Goal: Task Accomplishment & Management: Complete application form

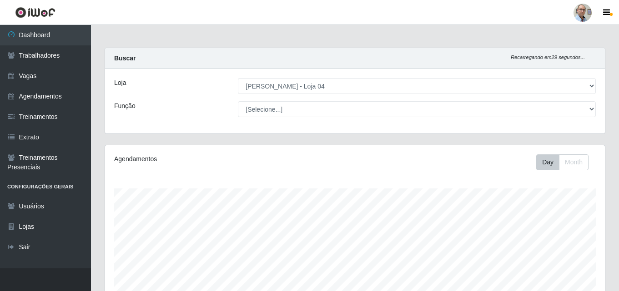
select select "251"
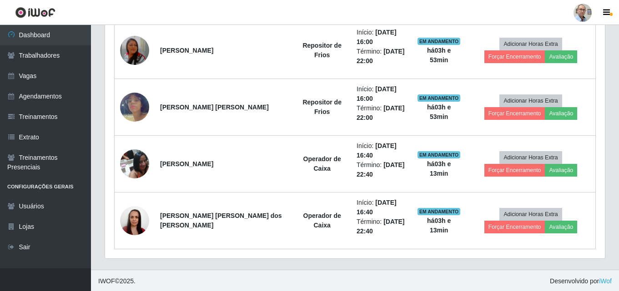
scroll to position [775, 0]
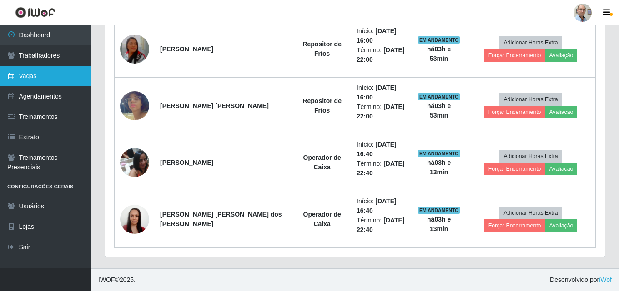
click at [37, 80] on link "Vagas" at bounding box center [45, 76] width 91 height 20
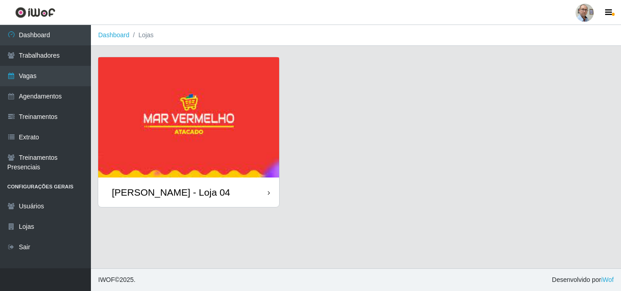
click at [242, 142] on img at bounding box center [188, 117] width 181 height 120
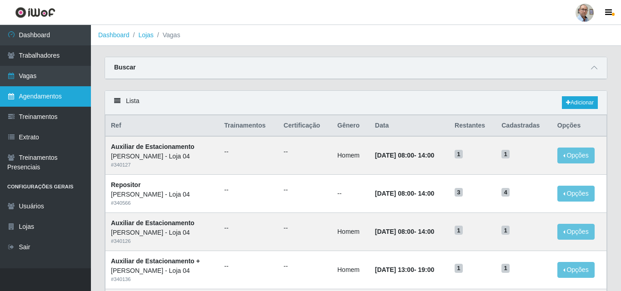
click at [44, 97] on link "Agendamentos" at bounding box center [45, 96] width 91 height 20
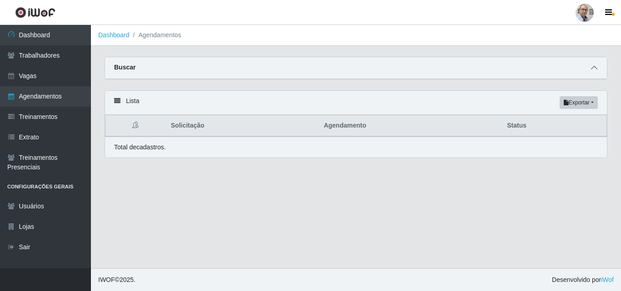
click at [593, 66] on span at bounding box center [594, 68] width 11 height 10
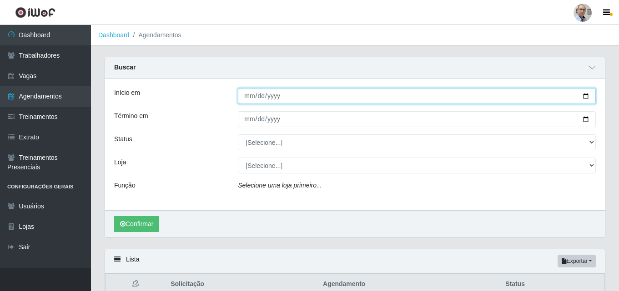
click at [588, 92] on input "Início em" at bounding box center [417, 96] width 358 height 16
click at [585, 99] on input "Início em" at bounding box center [417, 96] width 358 height 16
type input "[DATE]"
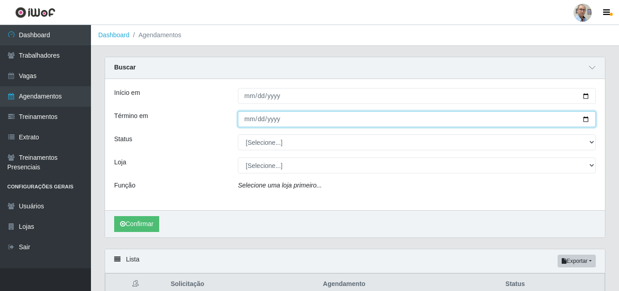
click at [586, 116] on input "Término em" at bounding box center [417, 119] width 358 height 16
type input "[DATE]"
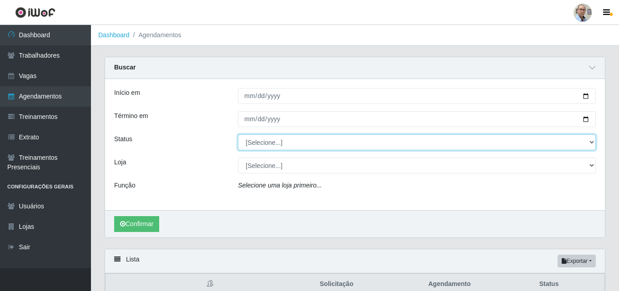
click at [261, 144] on select "[Selecione...] AGENDADO AGUARDANDO LIBERAR EM ANDAMENTO EM REVISÃO FINALIZADO C…" at bounding box center [417, 143] width 358 height 16
select select "AGENDADO"
click at [238, 135] on select "[Selecione...] AGENDADO AGUARDANDO LIBERAR EM ANDAMENTO EM REVISÃO FINALIZADO C…" at bounding box center [417, 143] width 358 height 16
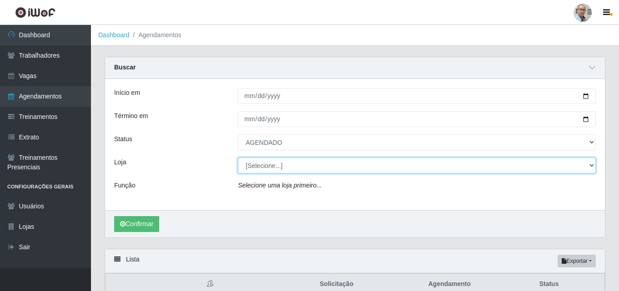
click at [261, 169] on select "[Selecione...] Mar Vermelho - Loja 04" at bounding box center [417, 166] width 358 height 16
select select "251"
click at [238, 158] on select "[Selecione...] Mar Vermelho - Loja 04" at bounding box center [417, 166] width 358 height 16
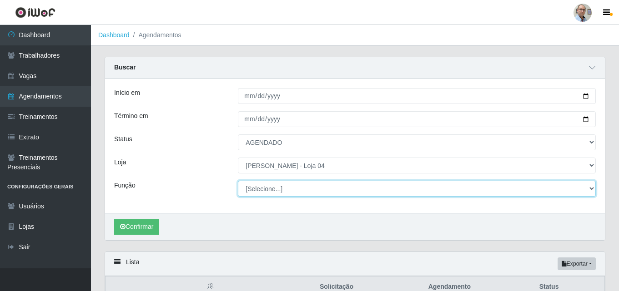
drag, startPoint x: 261, startPoint y: 173, endPoint x: 265, endPoint y: 190, distance: 17.2
click at [265, 190] on select "[Selecione...] ASG ASG + ASG ++ Auxiliar de Depósito Auxiliar de Depósito + Aux…" at bounding box center [417, 189] width 358 height 16
select select "24"
click at [238, 181] on select "[Selecione...] ASG ASG + ASG ++ Auxiliar de Depósito Auxiliar de Depósito + Aux…" at bounding box center [417, 189] width 358 height 16
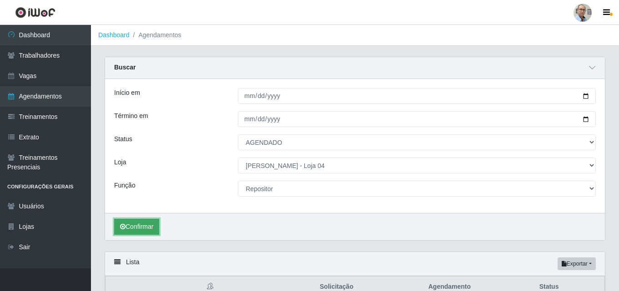
click at [133, 231] on button "Confirmar" at bounding box center [136, 227] width 45 height 16
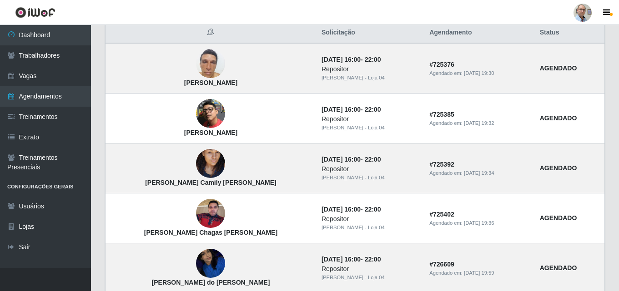
scroll to position [242, 0]
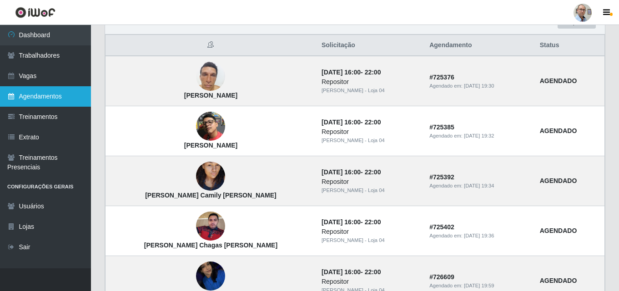
click at [30, 95] on link "Agendamentos" at bounding box center [45, 96] width 91 height 20
select select "[Selecione...]"
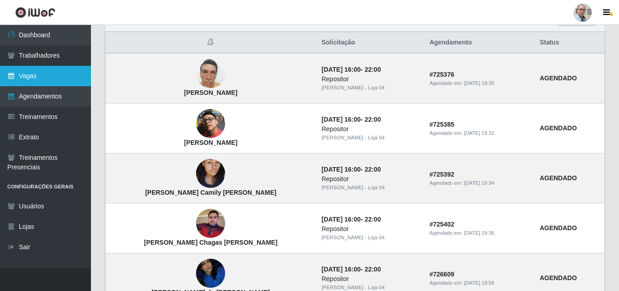
click at [38, 72] on link "Vagas" at bounding box center [45, 76] width 91 height 20
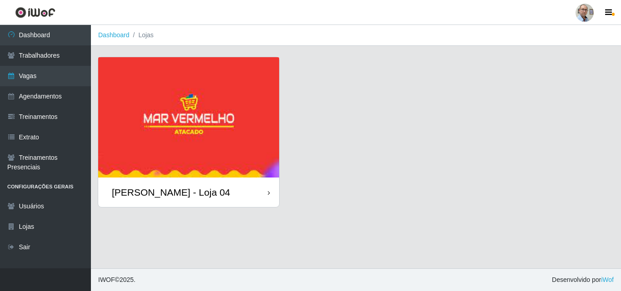
click at [244, 139] on img at bounding box center [188, 117] width 181 height 120
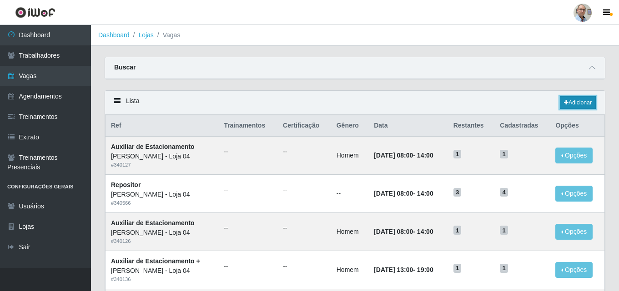
click at [579, 105] on link "Adicionar" at bounding box center [577, 102] width 36 height 13
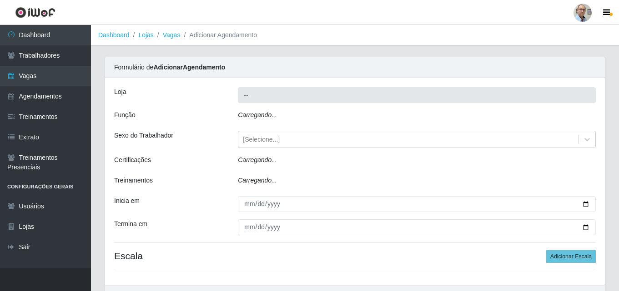
type input "[PERSON_NAME] - Loja 04"
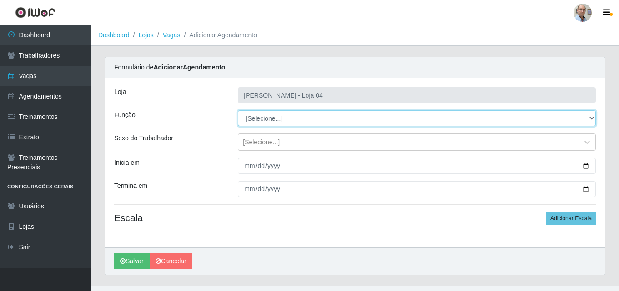
click at [256, 125] on select "[Selecione...] ASG ASG + ASG ++ Auxiliar de Depósito Auxiliar de Depósito + Aux…" at bounding box center [417, 118] width 358 height 16
select select "24"
click at [238, 110] on select "[Selecione...] ASG ASG + ASG ++ Auxiliar de Depósito Auxiliar de Depósito + Aux…" at bounding box center [417, 118] width 358 height 16
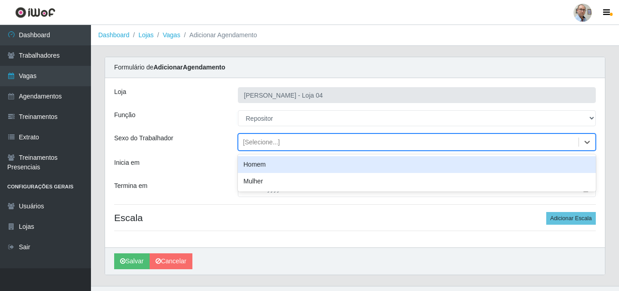
click at [268, 142] on div "[Selecione...]" at bounding box center [261, 143] width 37 height 10
click at [208, 126] on div "Função" at bounding box center [169, 118] width 124 height 16
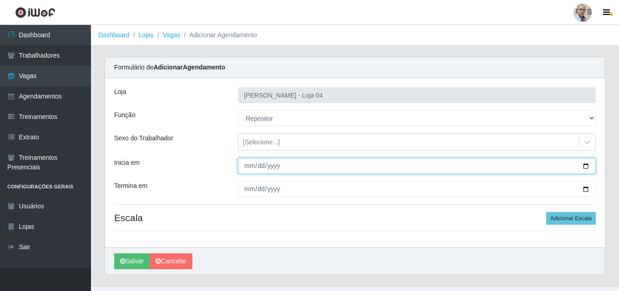
click at [589, 165] on input "Inicia em" at bounding box center [417, 166] width 358 height 16
type input "[DATE]"
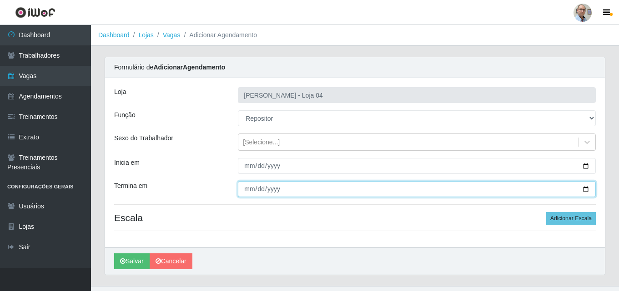
click at [584, 191] on input "Termina em" at bounding box center [417, 189] width 358 height 16
type input "[DATE]"
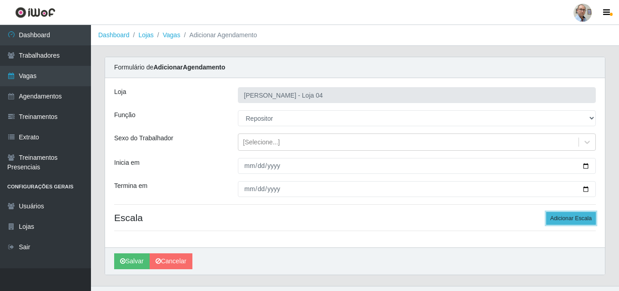
click at [580, 220] on button "Adicionar Escala" at bounding box center [571, 218] width 50 height 13
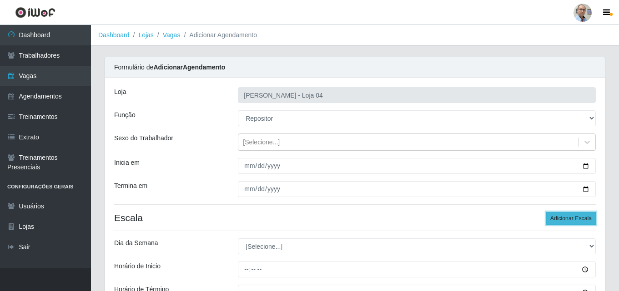
click at [580, 220] on button "Adicionar Escala" at bounding box center [571, 218] width 50 height 13
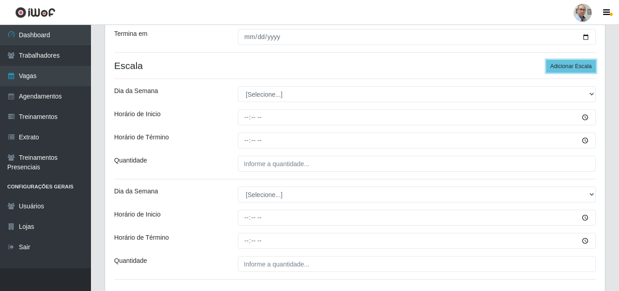
scroll to position [182, 0]
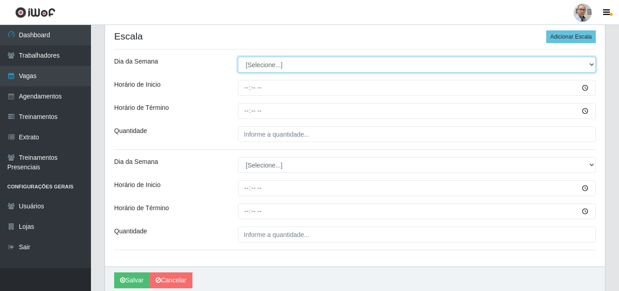
click at [263, 64] on select "[Selecione...] Segunda Terça Quarta Quinta Sexta Sábado Domingo" at bounding box center [417, 65] width 358 height 16
select select "2"
click at [238, 57] on select "[Selecione...] Segunda Terça Quarta Quinta Sexta Sábado Domingo" at bounding box center [417, 65] width 358 height 16
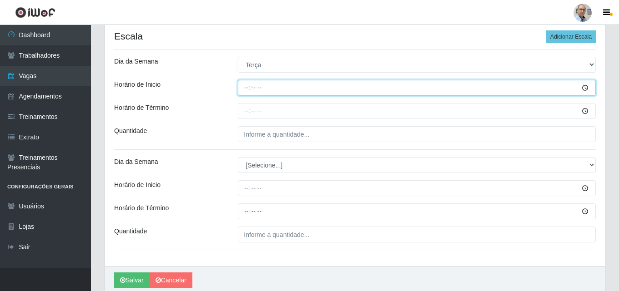
click at [248, 89] on input "Horário de Inicio" at bounding box center [417, 88] width 358 height 16
type input "08:00"
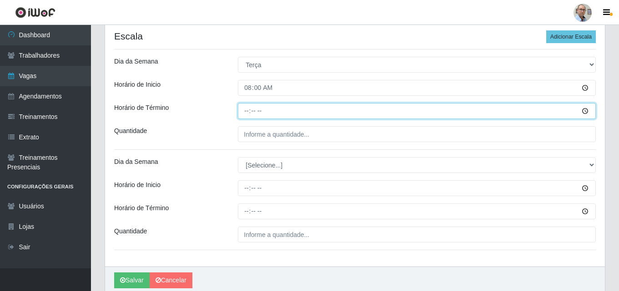
type input "14:00"
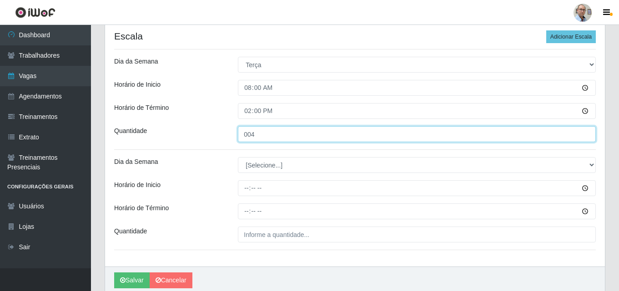
type input "004"
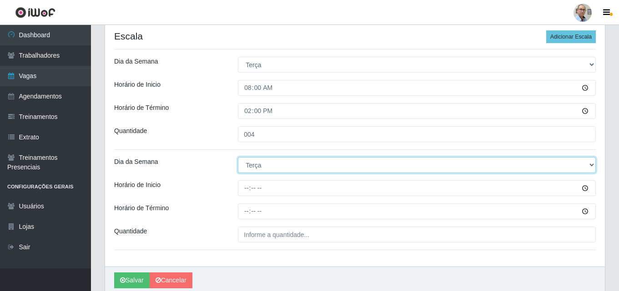
select select "3"
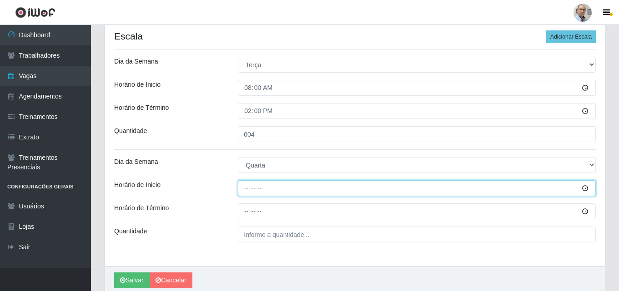
type input "08:00"
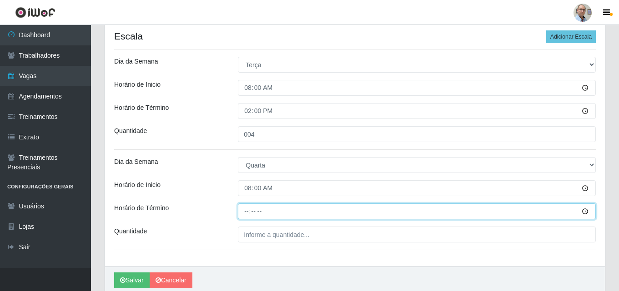
type input "14:00"
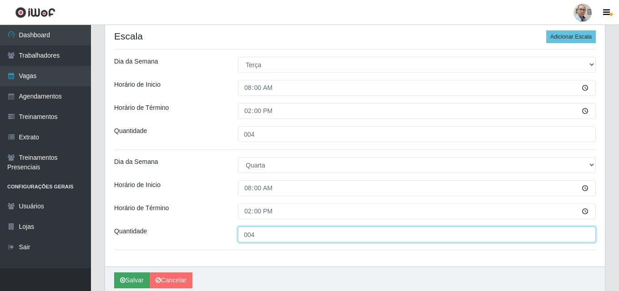
type input "004"
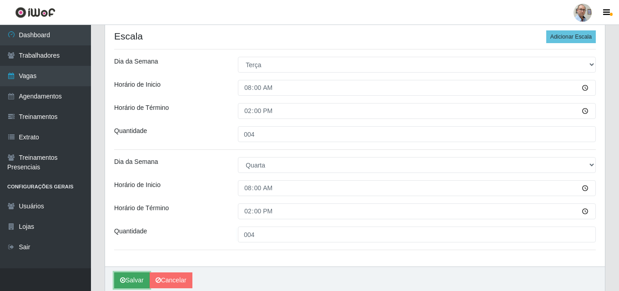
click at [135, 277] on button "Salvar" at bounding box center [131, 281] width 35 height 16
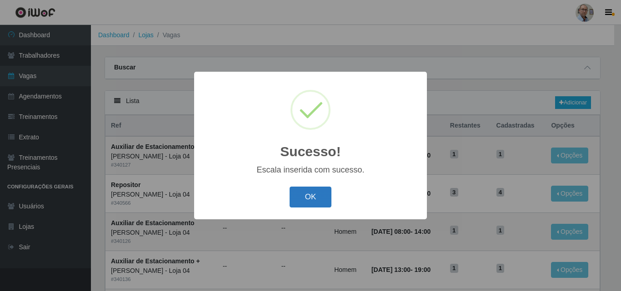
click at [313, 200] on button "OK" at bounding box center [310, 197] width 42 height 21
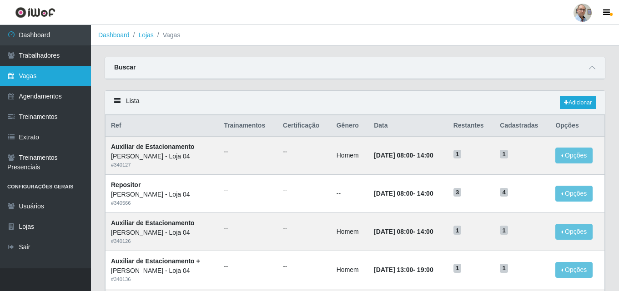
click at [42, 78] on link "Vagas" at bounding box center [45, 76] width 91 height 20
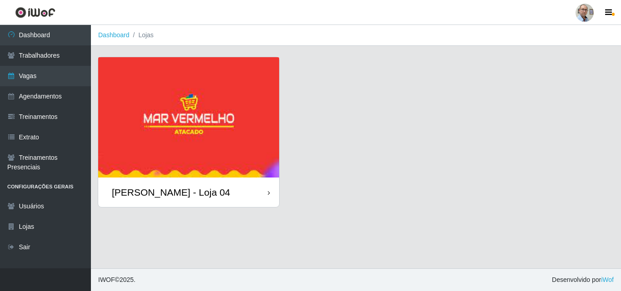
click at [251, 133] on img at bounding box center [188, 117] width 181 height 120
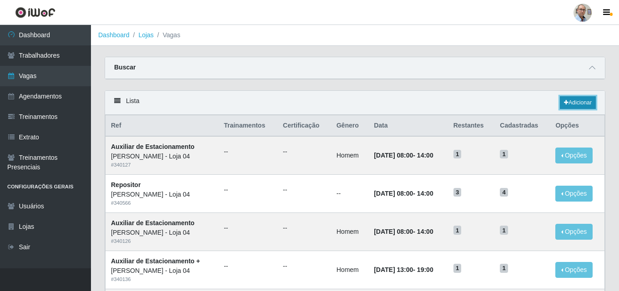
click at [570, 100] on link "Adicionar" at bounding box center [577, 102] width 36 height 13
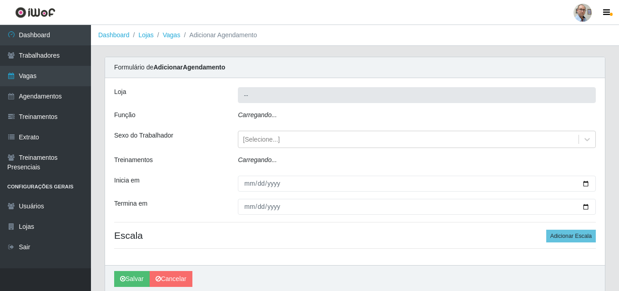
type input "[PERSON_NAME] - Loja 04"
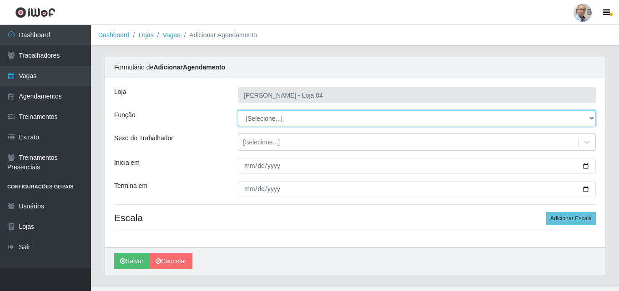
click at [256, 120] on select "[Selecione...] ASG ASG + ASG ++ Auxiliar de Depósito Auxiliar de Depósito + Aux…" at bounding box center [417, 118] width 358 height 16
select select "112"
click at [238, 110] on select "[Selecione...] ASG ASG + ASG ++ Auxiliar de Depósito Auxiliar de Depósito + Aux…" at bounding box center [417, 118] width 358 height 16
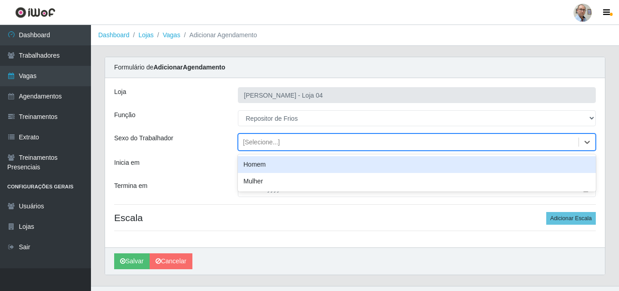
click at [266, 143] on div "[Selecione...]" at bounding box center [261, 143] width 37 height 10
click at [223, 142] on div "Sexo do Trabalhador" at bounding box center [169, 142] width 124 height 17
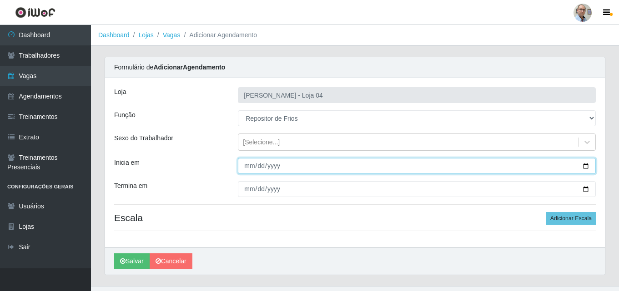
click at [584, 167] on input "Inicia em" at bounding box center [417, 166] width 358 height 16
type input "[DATE]"
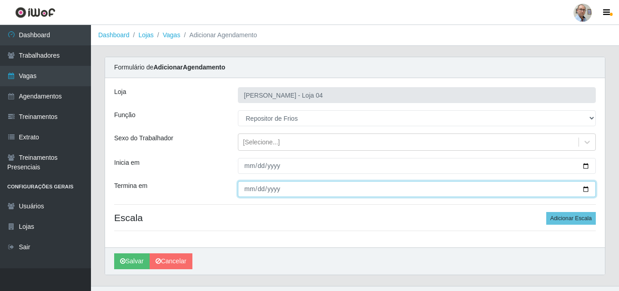
click at [586, 190] on input "Termina em" at bounding box center [417, 189] width 358 height 16
type input "[DATE]"
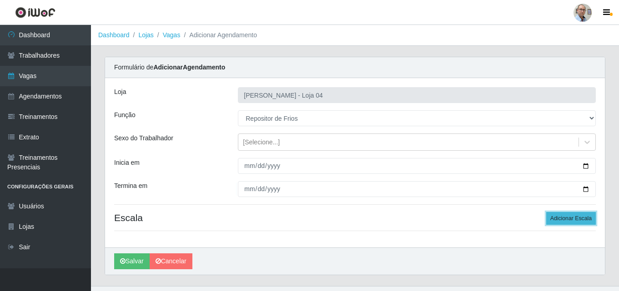
click at [566, 214] on button "Adicionar Escala" at bounding box center [571, 218] width 50 height 13
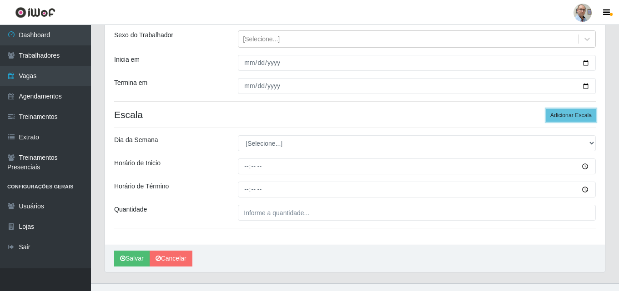
scroll to position [118, 0]
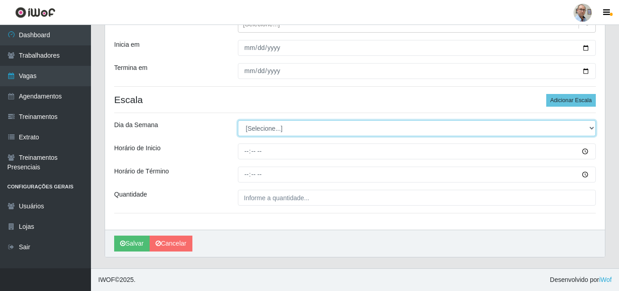
click at [282, 126] on select "[Selecione...] Segunda Terça Quarta Quinta Sexta Sábado Domingo" at bounding box center [417, 128] width 358 height 16
select select "2"
click at [238, 120] on select "[Selecione...] Segunda Terça Quarta Quinta Sexta Sábado Domingo" at bounding box center [417, 128] width 358 height 16
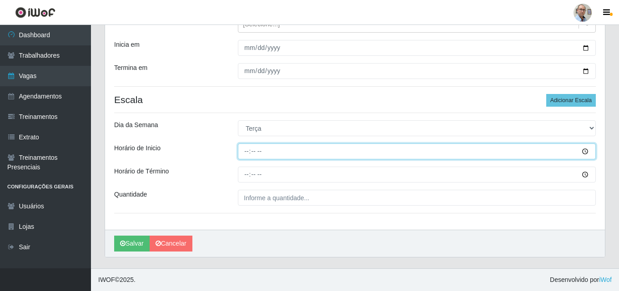
click at [246, 155] on input "Horário de Inicio" at bounding box center [417, 152] width 358 height 16
type input "08:00"
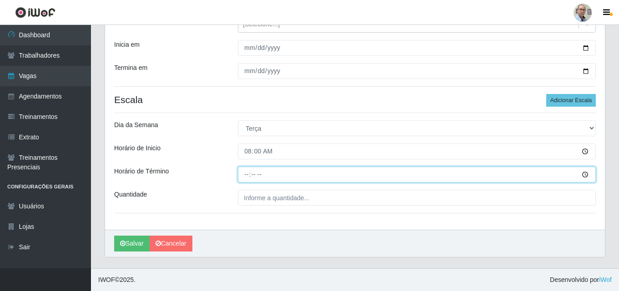
type input "14:00"
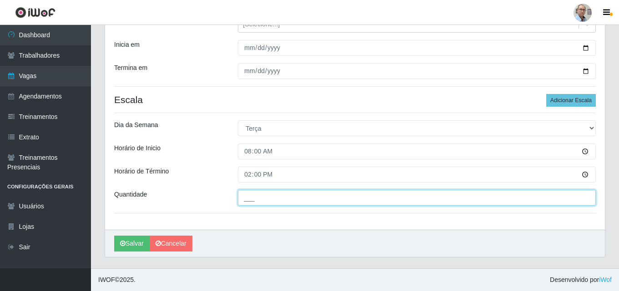
click at [259, 194] on input "___" at bounding box center [417, 198] width 358 height 16
type input "001"
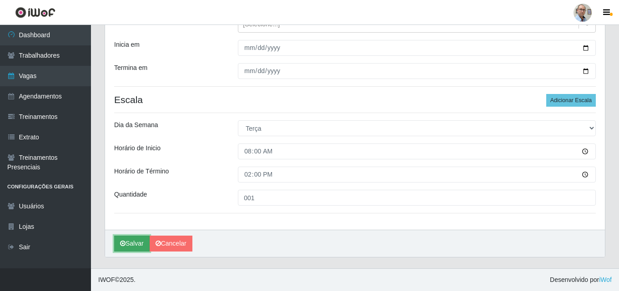
click at [127, 241] on button "Salvar" at bounding box center [131, 244] width 35 height 16
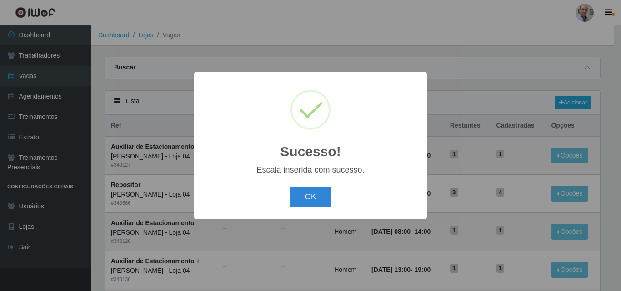
click at [471, 123] on div "Sucesso! × Escala inserida com sucesso. OK Cancel" at bounding box center [310, 145] width 621 height 291
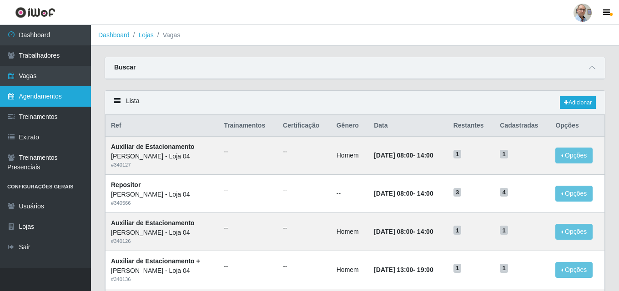
click at [39, 94] on link "Agendamentos" at bounding box center [45, 96] width 91 height 20
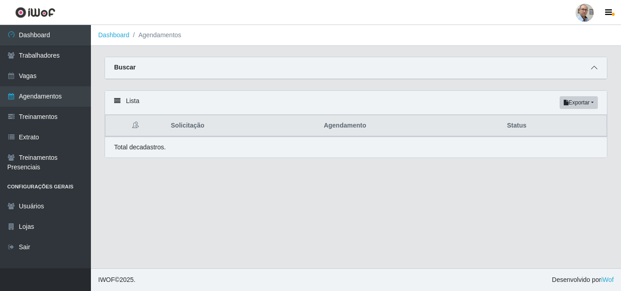
click at [592, 67] on icon at bounding box center [594, 68] width 6 height 6
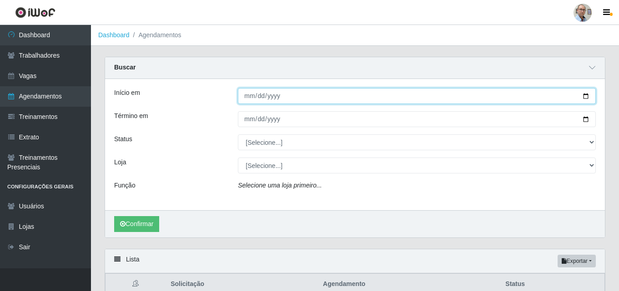
click at [585, 96] on input "Início em" at bounding box center [417, 96] width 358 height 16
type input "[DATE]"
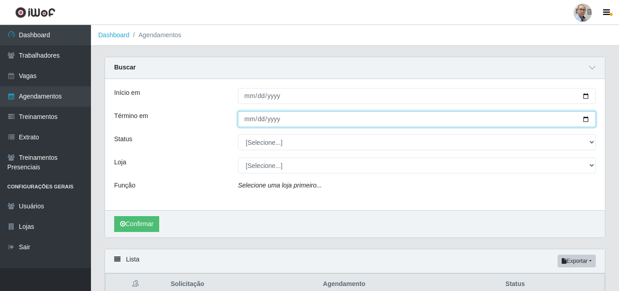
click at [584, 118] on input "Término em" at bounding box center [417, 119] width 358 height 16
type input "[DATE]"
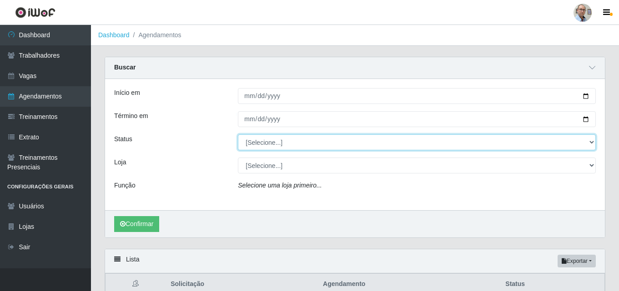
click at [261, 146] on select "[Selecione...] AGENDADO AGUARDANDO LIBERAR EM ANDAMENTO EM REVISÃO FINALIZADO C…" at bounding box center [417, 143] width 358 height 16
select select "AGENDADO"
click at [238, 135] on select "[Selecione...] AGENDADO AGUARDANDO LIBERAR EM ANDAMENTO EM REVISÃO FINALIZADO C…" at bounding box center [417, 143] width 358 height 16
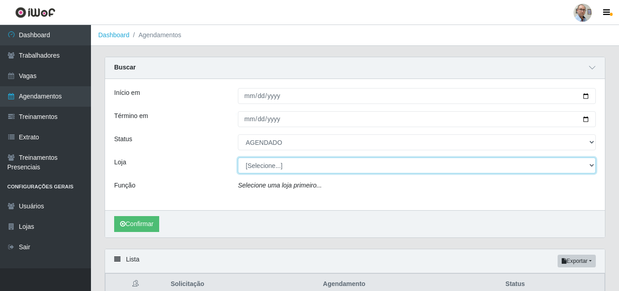
click at [259, 166] on select "[Selecione...] Mar Vermelho - Loja 04" at bounding box center [417, 166] width 358 height 16
select select "251"
click at [238, 158] on select "[Selecione...] Mar Vermelho - Loja 04" at bounding box center [417, 166] width 358 height 16
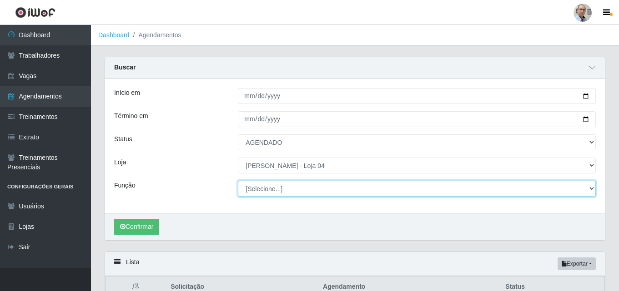
drag, startPoint x: 259, startPoint y: 173, endPoint x: 264, endPoint y: 194, distance: 21.6
click at [264, 194] on select "[Selecione...] ASG ASG + ASG ++ Auxiliar de Depósito Auxiliar de Depósito + Aux…" at bounding box center [417, 189] width 358 height 16
click at [238, 181] on select "[Selecione...] ASG ASG + ASG ++ Auxiliar de Depósito Auxiliar de Depósito + Aux…" at bounding box center [417, 189] width 358 height 16
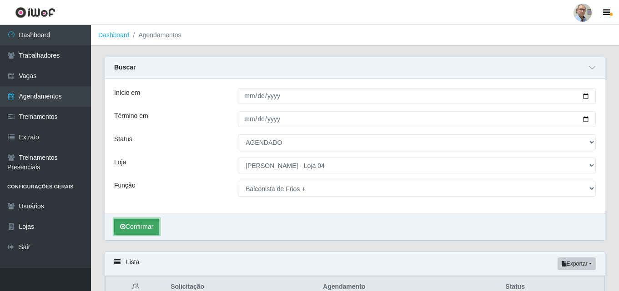
click at [145, 224] on button "Confirmar" at bounding box center [136, 227] width 45 height 16
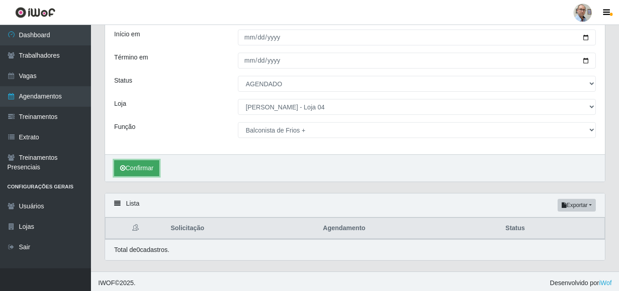
scroll to position [62, 0]
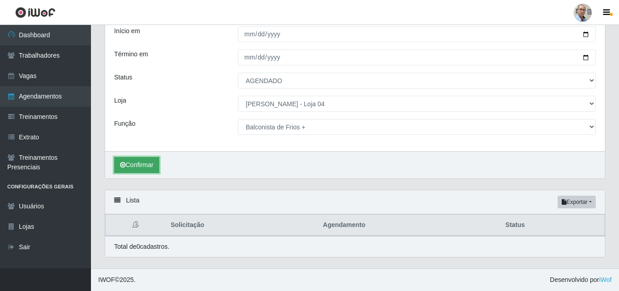
click at [151, 169] on button "Confirmar" at bounding box center [136, 165] width 45 height 16
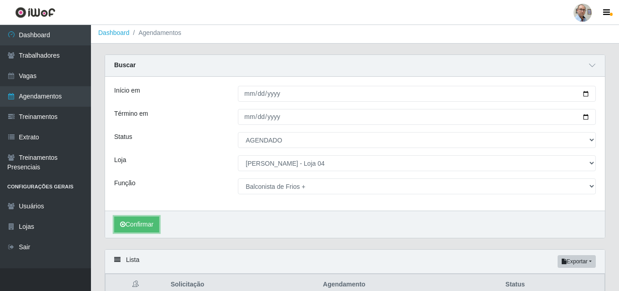
scroll to position [0, 0]
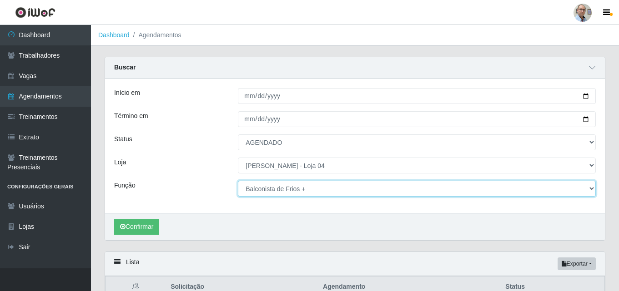
click at [313, 186] on select "[Selecione...] ASG ASG + ASG ++ Auxiliar de Depósito Auxiliar de Depósito + Aux…" at bounding box center [417, 189] width 358 height 16
click at [238, 181] on select "[Selecione...] ASG ASG + ASG ++ Auxiliar de Depósito Auxiliar de Depósito + Aux…" at bounding box center [417, 189] width 358 height 16
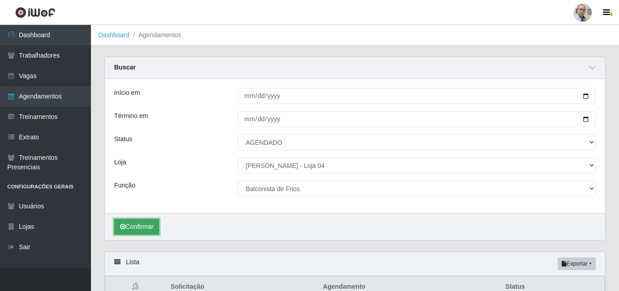
click at [155, 224] on button "Confirmar" at bounding box center [136, 227] width 45 height 16
click at [134, 229] on button "Confirmar" at bounding box center [136, 227] width 45 height 16
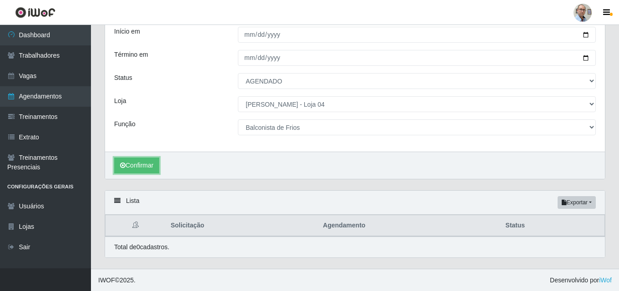
scroll to position [62, 0]
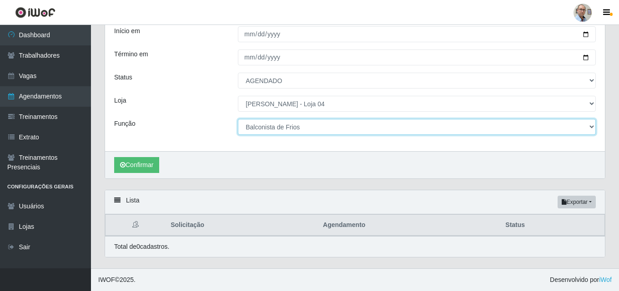
click at [302, 124] on select "[Selecione...] ASG ASG + ASG ++ Auxiliar de Depósito Auxiliar de Depósito + Aux…" at bounding box center [417, 127] width 358 height 16
select select "112"
click at [238, 119] on select "[Selecione...] ASG ASG + ASG ++ Auxiliar de Depósito Auxiliar de Depósito + Aux…" at bounding box center [417, 127] width 358 height 16
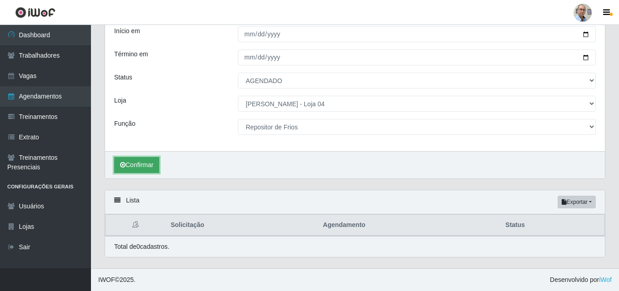
click at [149, 158] on button "Confirmar" at bounding box center [136, 165] width 45 height 16
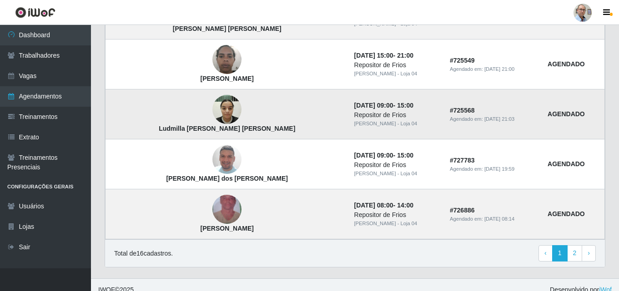
scroll to position [819, 0]
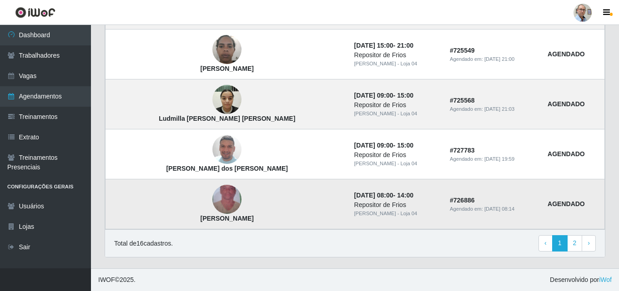
click at [212, 196] on img at bounding box center [226, 200] width 29 height 52
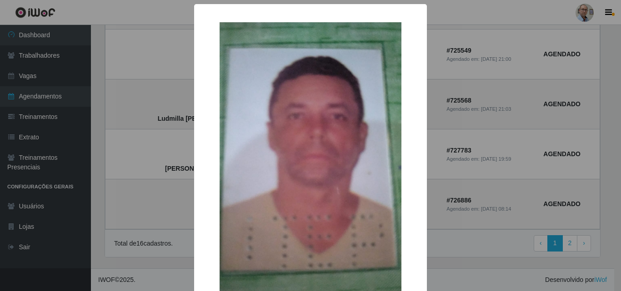
click at [151, 198] on div "× Claus Duarte da Silva OK Cancel" at bounding box center [310, 145] width 621 height 291
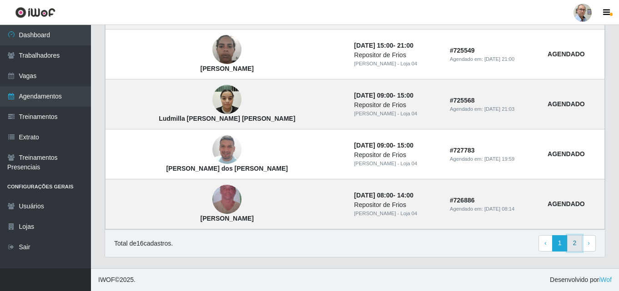
click at [577, 245] on link "2" at bounding box center [574, 243] width 15 height 16
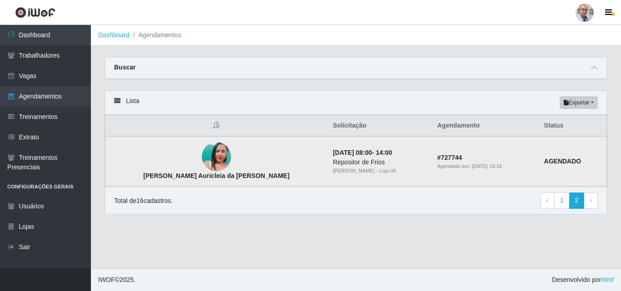
click at [202, 151] on img at bounding box center [216, 157] width 29 height 52
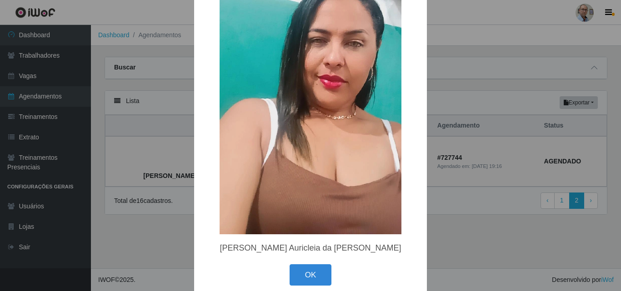
scroll to position [122, 0]
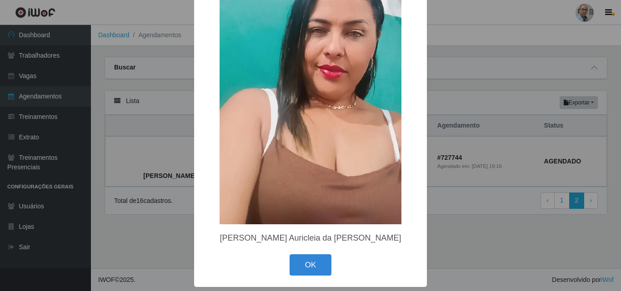
click at [181, 192] on div "× Maria Auricleia da Silva Souza OK Cancel" at bounding box center [310, 145] width 621 height 291
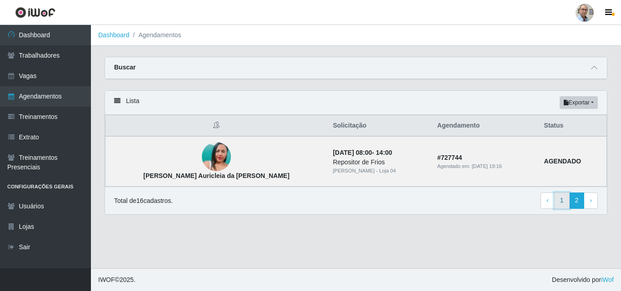
click at [561, 205] on link "1" at bounding box center [561, 201] width 15 height 16
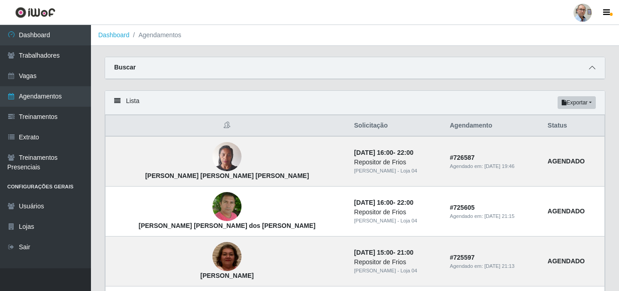
click at [595, 70] on span at bounding box center [591, 68] width 11 height 10
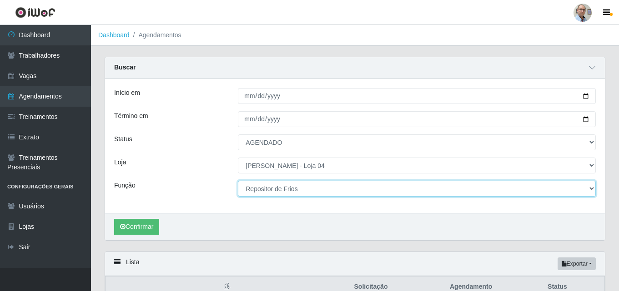
click at [295, 189] on select "[Selecione...] ASG ASG + ASG ++ Auxiliar de Depósito Auxiliar de Depósito + Aux…" at bounding box center [417, 189] width 358 height 16
select select "24"
click at [238, 181] on select "[Selecione...] ASG ASG + ASG ++ Auxiliar de Depósito Auxiliar de Depósito + Aux…" at bounding box center [417, 189] width 358 height 16
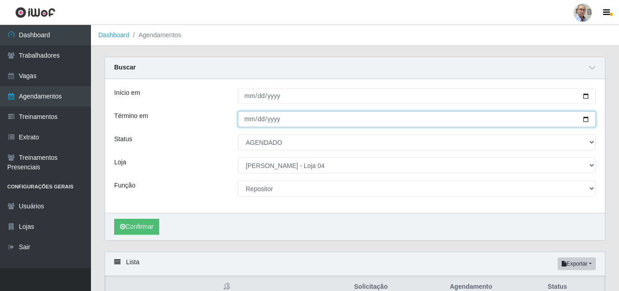
click at [583, 120] on input "[DATE]" at bounding box center [417, 119] width 358 height 16
type input "[DATE]"
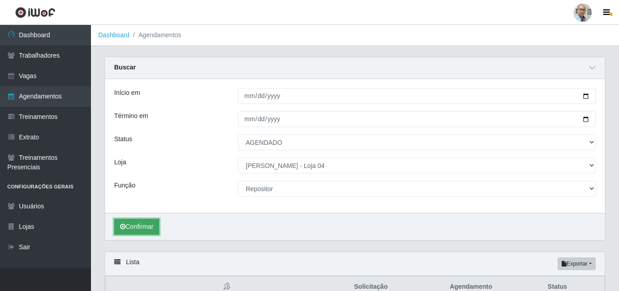
click at [150, 224] on button "Confirmar" at bounding box center [136, 227] width 45 height 16
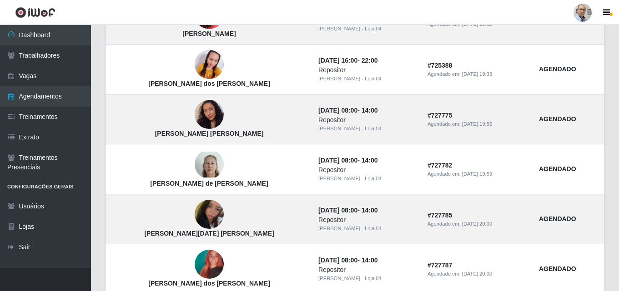
scroll to position [426, 0]
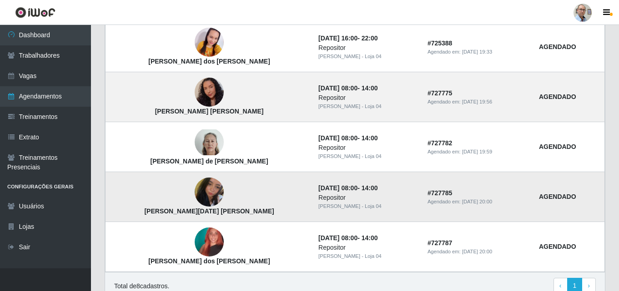
click at [195, 198] on img at bounding box center [209, 193] width 29 height 38
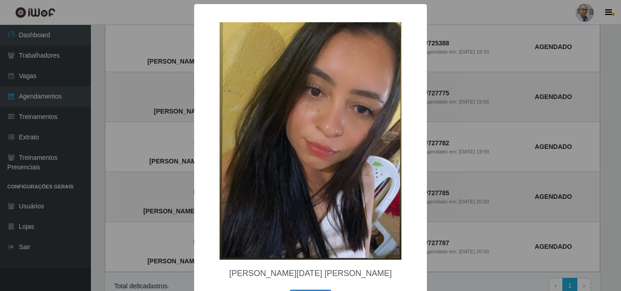
click at [172, 189] on div "× [PERSON_NAME][DATE] [PERSON_NAME] OK Cancel" at bounding box center [310, 145] width 621 height 291
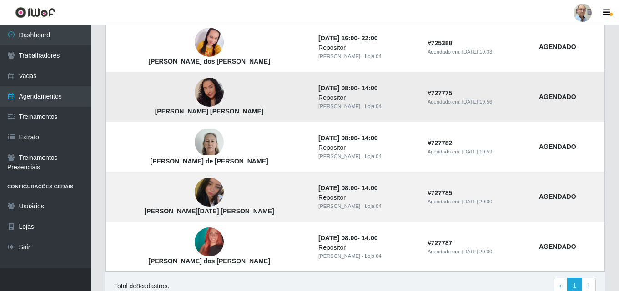
click at [195, 92] on img at bounding box center [209, 92] width 29 height 37
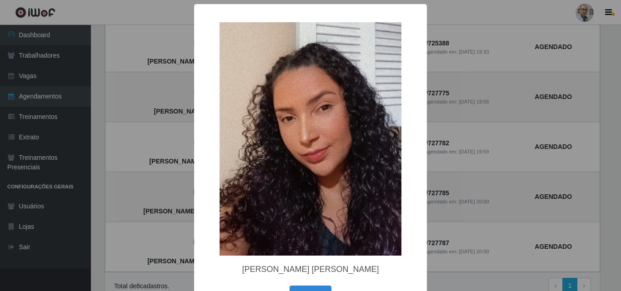
click at [165, 118] on div "× [PERSON_NAME] [PERSON_NAME] OK Cancel" at bounding box center [310, 145] width 621 height 291
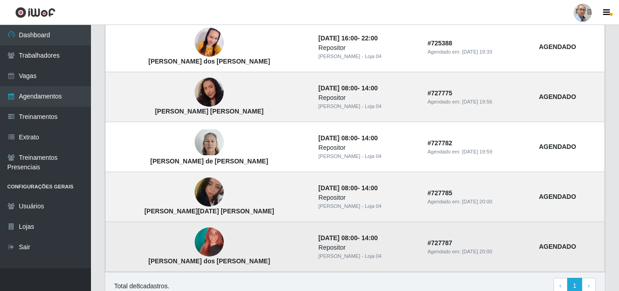
click at [198, 244] on img at bounding box center [209, 242] width 29 height 52
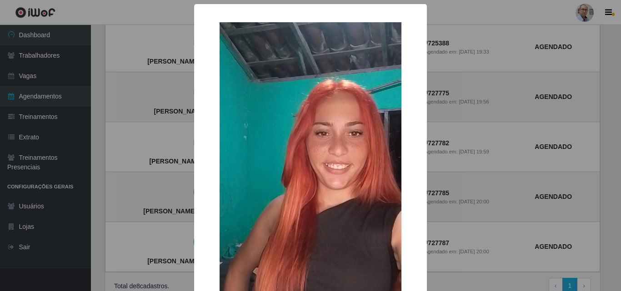
click at [171, 181] on div "× [PERSON_NAME] dos [PERSON_NAME] OK Cancel" at bounding box center [310, 145] width 621 height 291
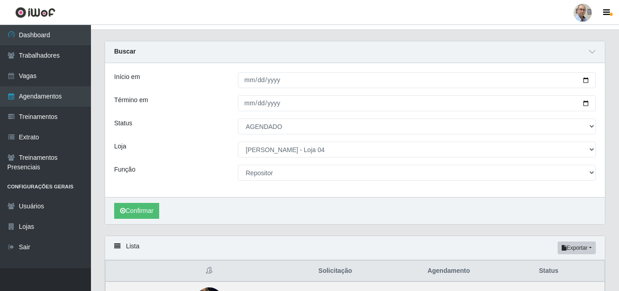
scroll to position [15, 0]
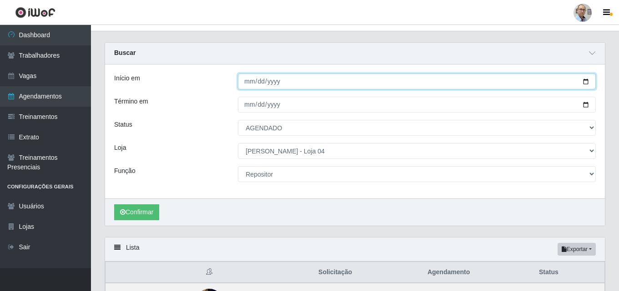
click at [251, 82] on input "[DATE]" at bounding box center [417, 82] width 358 height 16
type input "[DATE]"
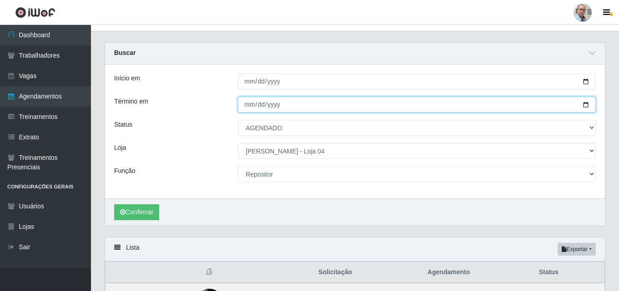
click at [249, 104] on input "[DATE]" at bounding box center [417, 105] width 358 height 16
type input "[DATE]"
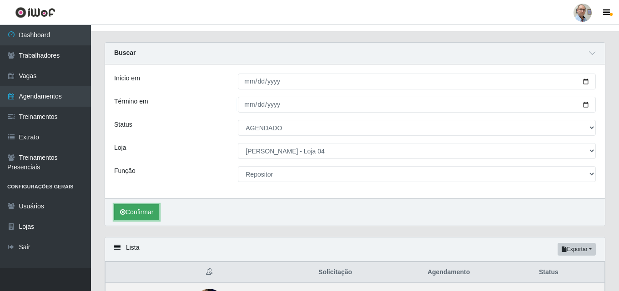
click at [135, 217] on button "Confirmar" at bounding box center [136, 213] width 45 height 16
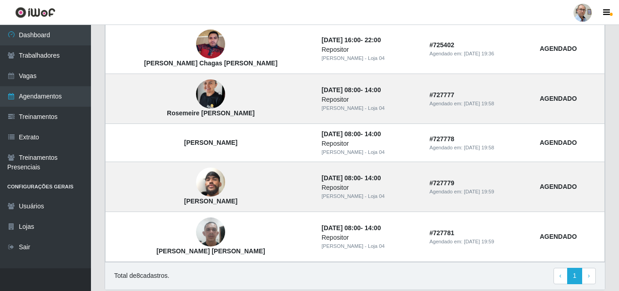
scroll to position [426, 0]
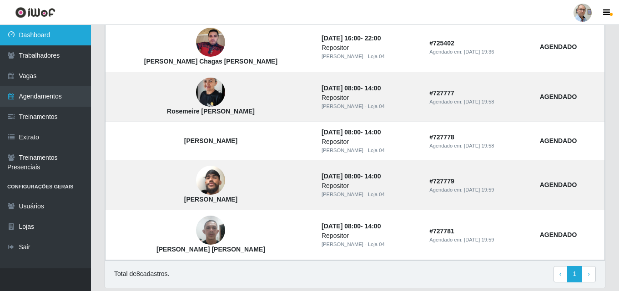
click at [41, 29] on link "Dashboard" at bounding box center [45, 35] width 91 height 20
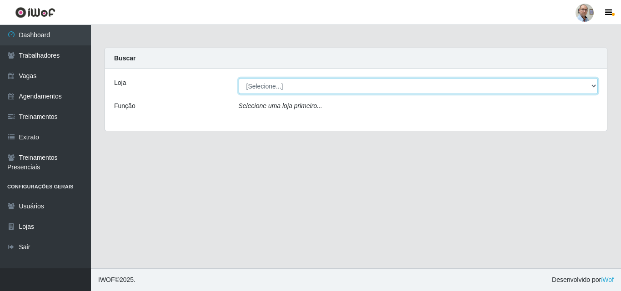
click at [310, 88] on select "[Selecione...] Mar Vermelho - Loja 04" at bounding box center [418, 86] width 359 height 16
select select "251"
click at [239, 78] on select "[Selecione...] Mar Vermelho - Loja 04" at bounding box center [418, 86] width 359 height 16
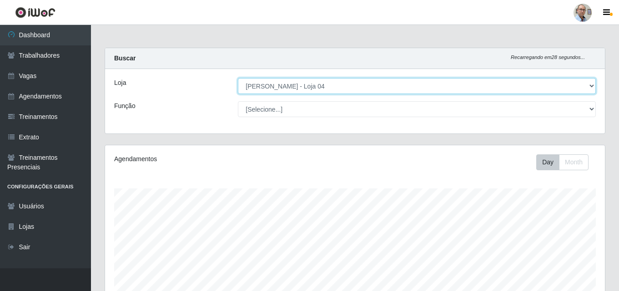
scroll to position [189, 499]
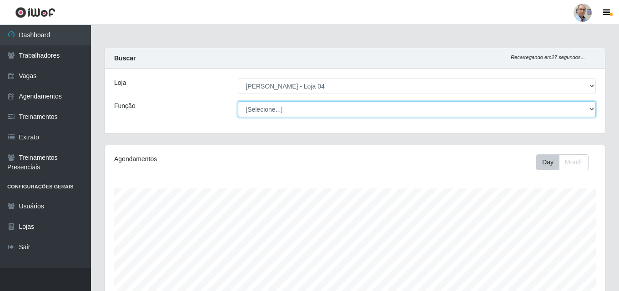
click at [308, 115] on select "[Selecione...] ASG ASG + ASG ++ Auxiliar de Depósito Auxiliar de Depósito + Aux…" at bounding box center [417, 109] width 358 height 16
click at [308, 114] on select "[Selecione...] ASG ASG + ASG ++ Auxiliar de Depósito Auxiliar de Depósito + Aux…" at bounding box center [417, 109] width 358 height 16
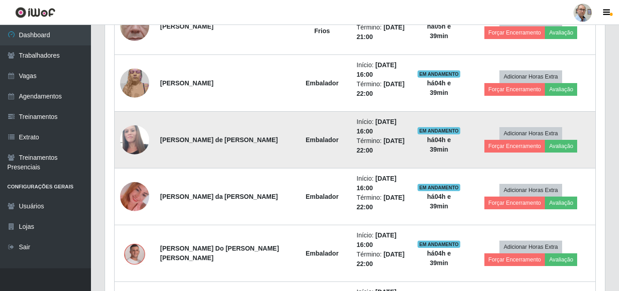
scroll to position [503, 0]
